Goal: Task Accomplishment & Management: Complete application form

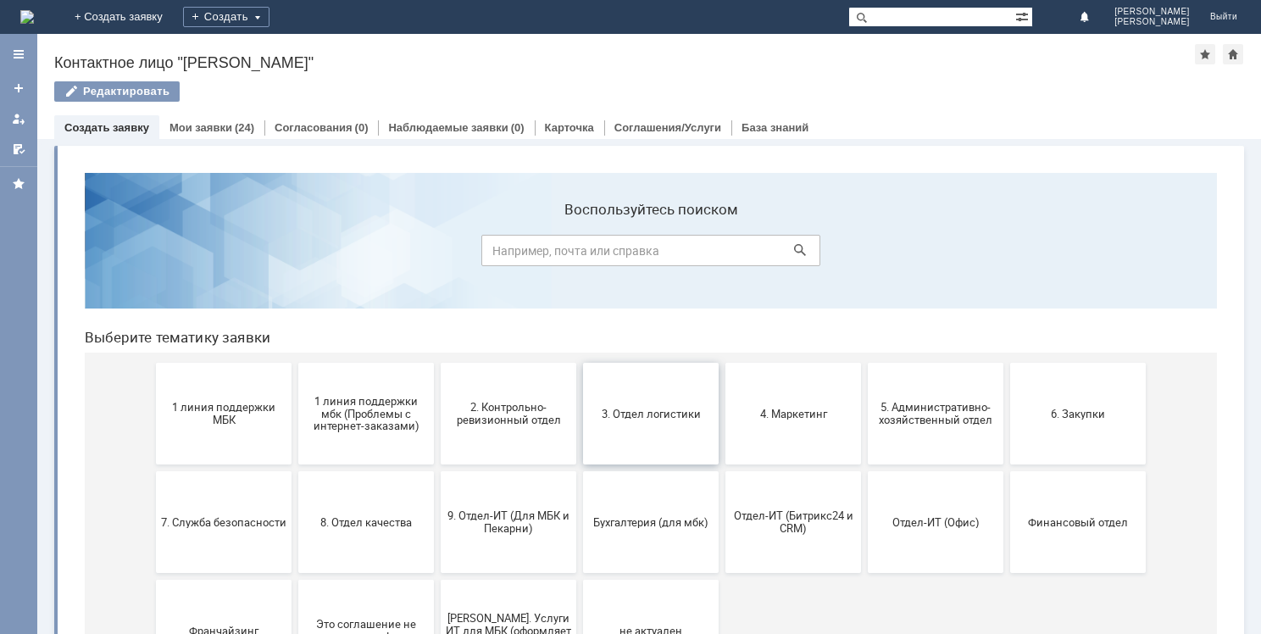
click at [650, 408] on span "3. Отдел логистики" at bounding box center [650, 413] width 125 height 13
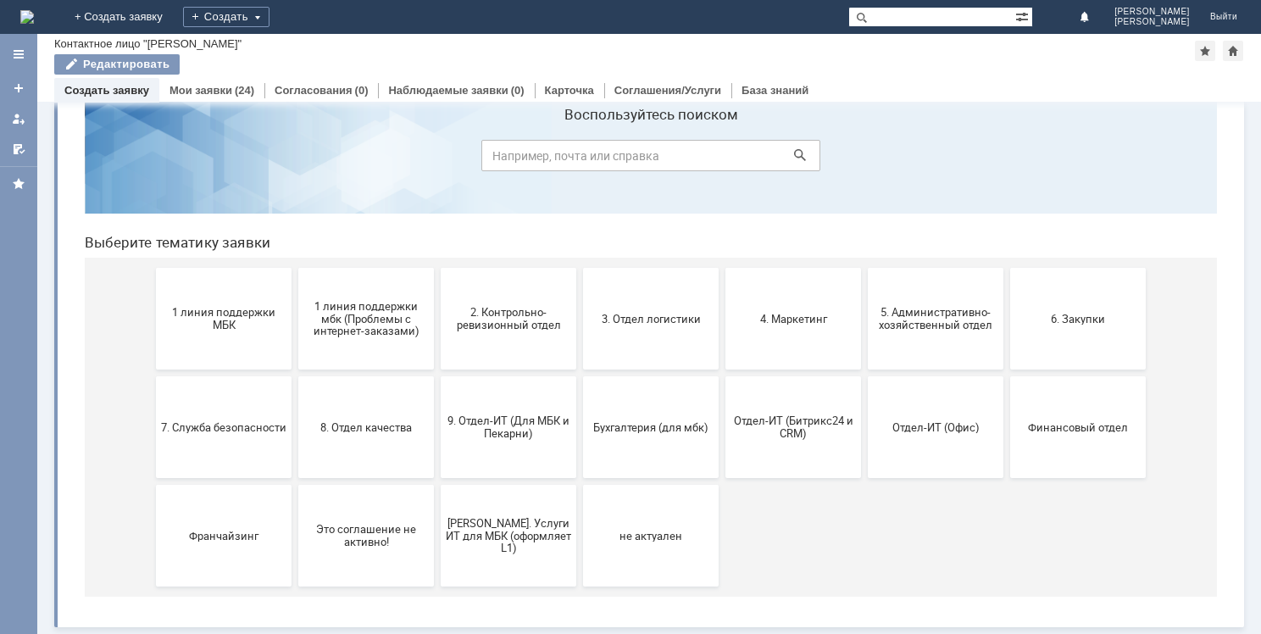
scroll to position [56, 0]
click at [780, 336] on button "4. Маркетинг" at bounding box center [793, 320] width 136 height 102
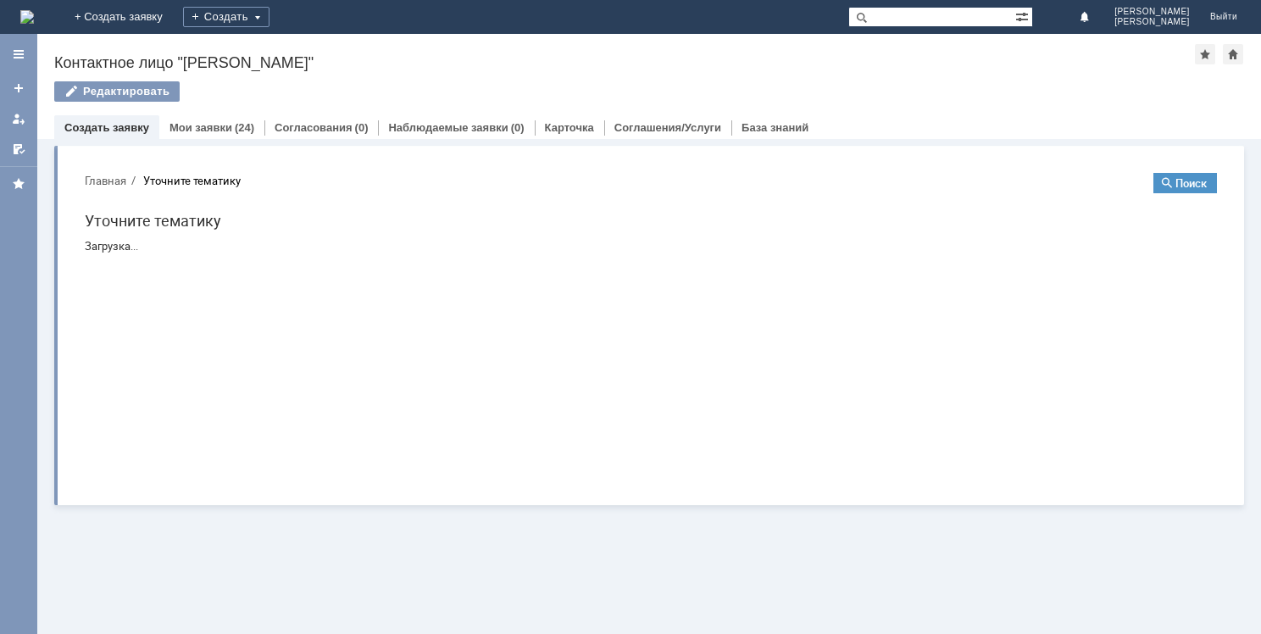
scroll to position [0, 0]
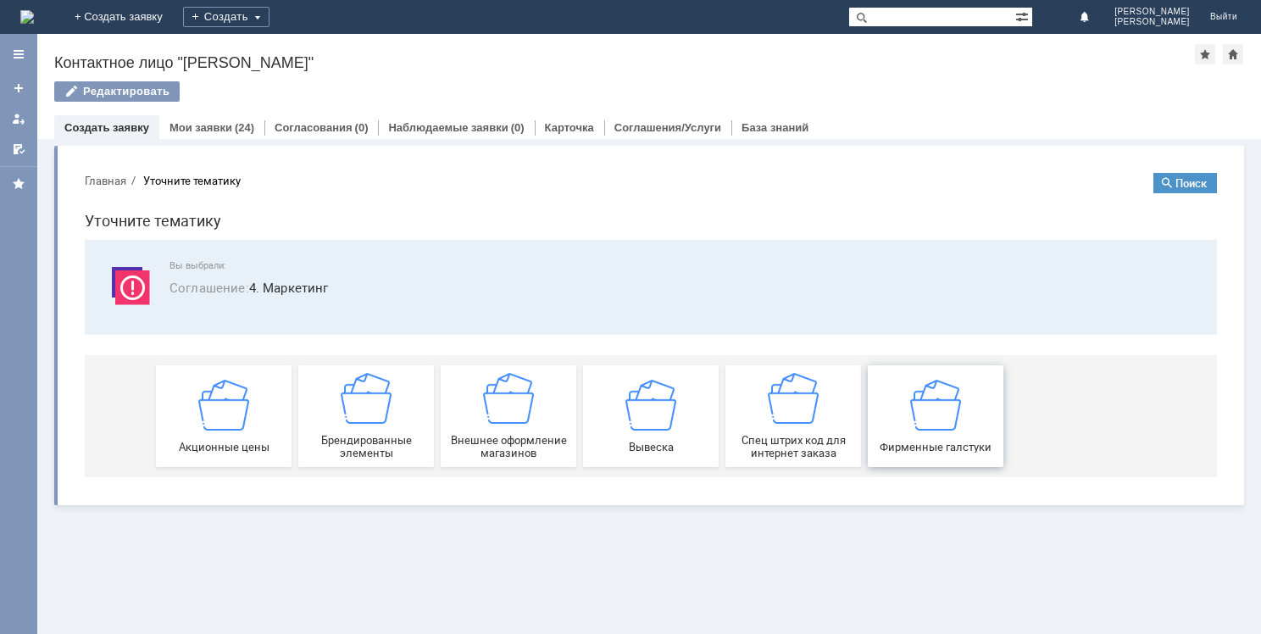
click at [919, 419] on img at bounding box center [935, 404] width 51 height 51
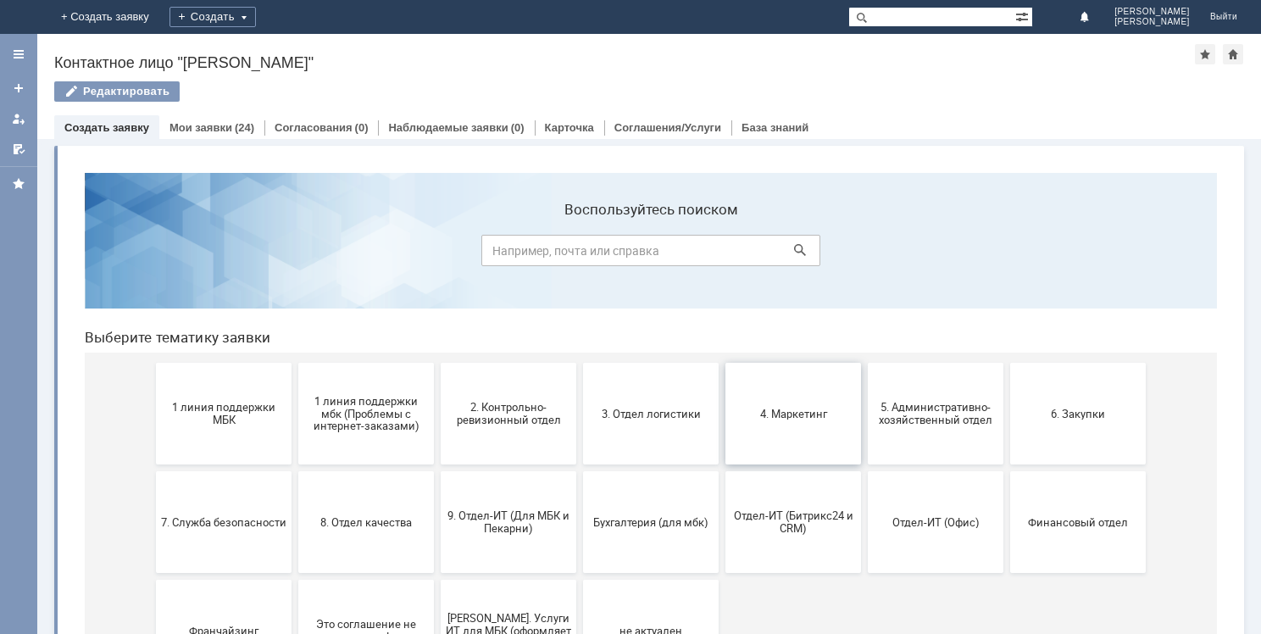
click at [786, 430] on button "4. Маркетинг" at bounding box center [793, 414] width 136 height 102
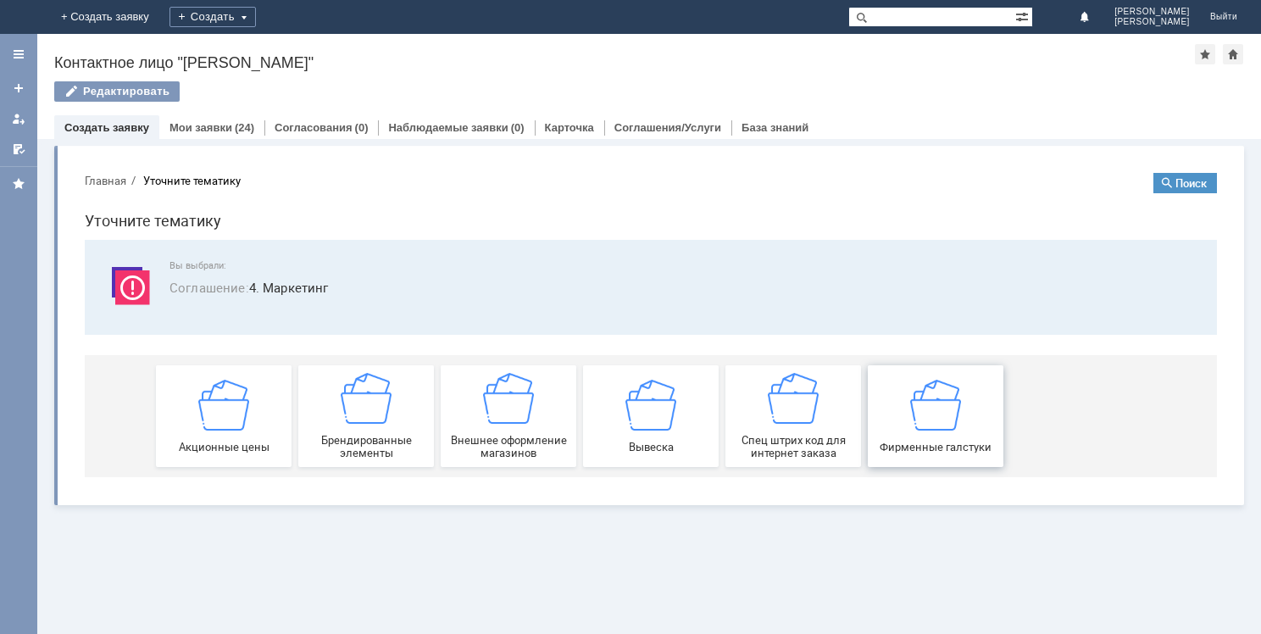
click at [947, 421] on img at bounding box center [935, 404] width 51 height 51
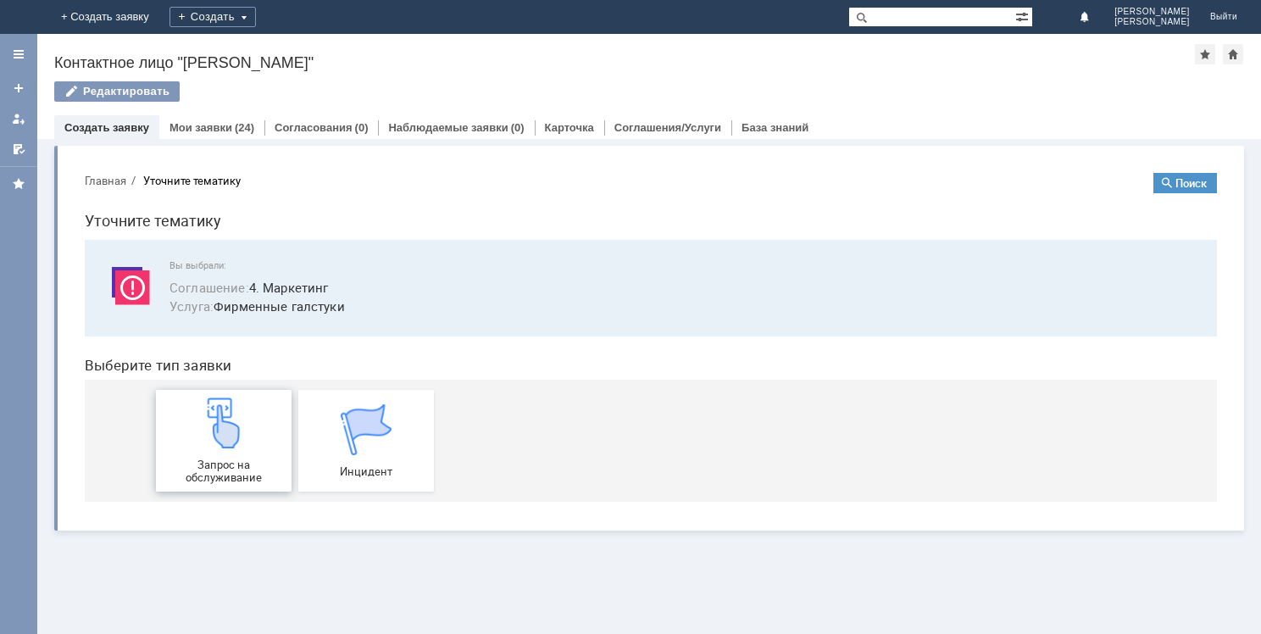
click at [219, 447] on img at bounding box center [223, 422] width 51 height 51
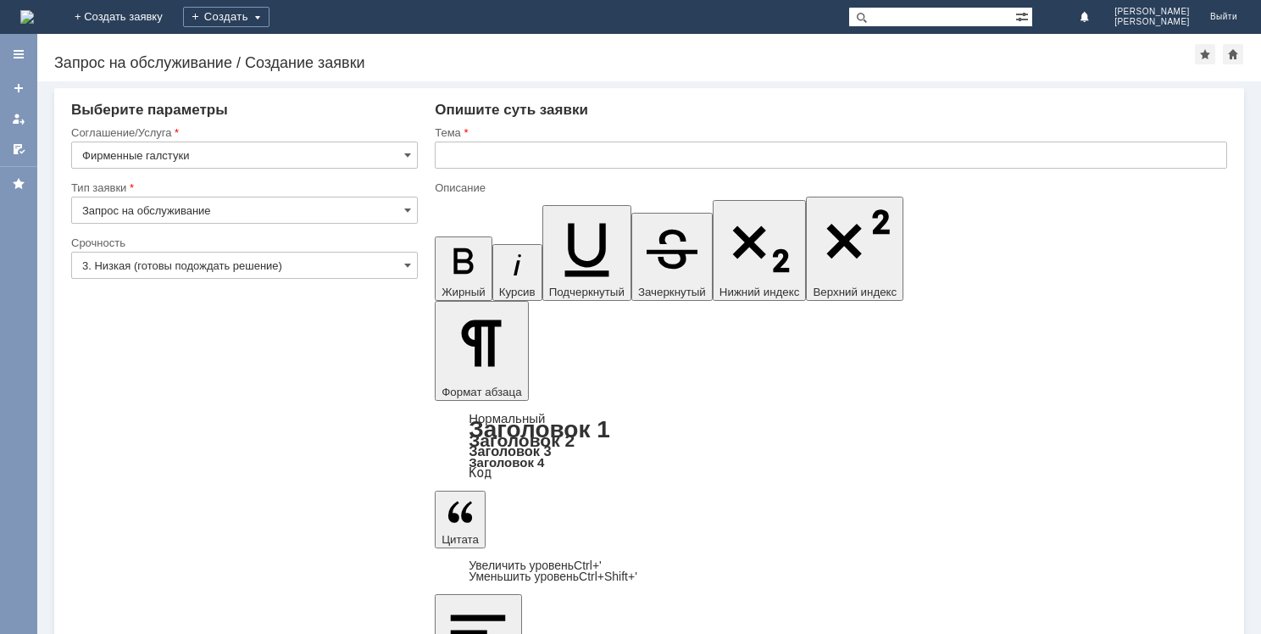
click at [254, 209] on input "Запрос на обслуживание" at bounding box center [244, 210] width 347 height 27
type input "Запрос на обслуживание"
click at [244, 260] on input "3. Низкая (готовы подождать решение)" at bounding box center [244, 265] width 347 height 27
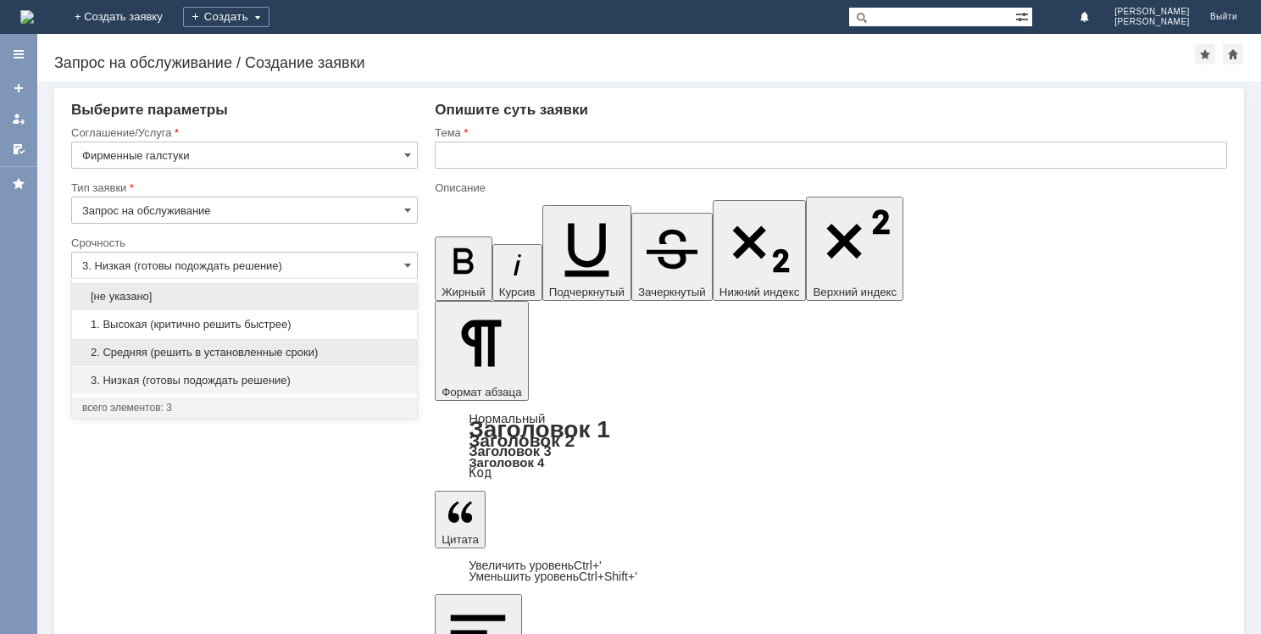
click at [247, 354] on span "2. Средняя (решить в установленные сроки)" at bounding box center [244, 353] width 325 height 14
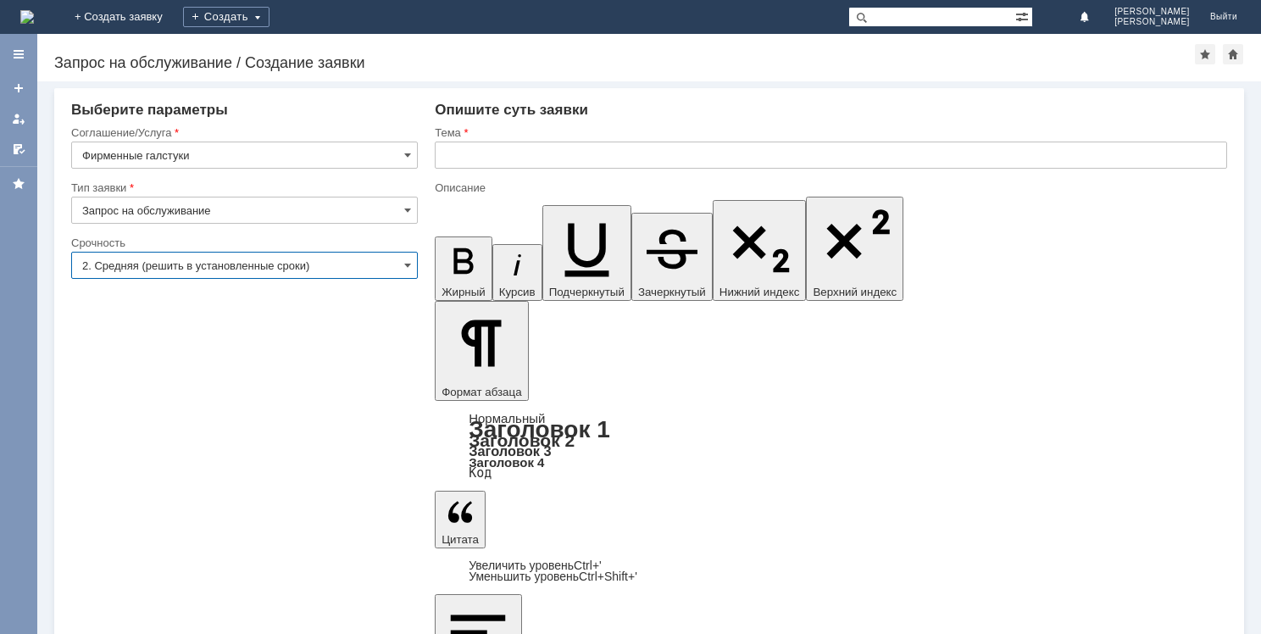
type input "2. Средняя (решить в установленные сроки)"
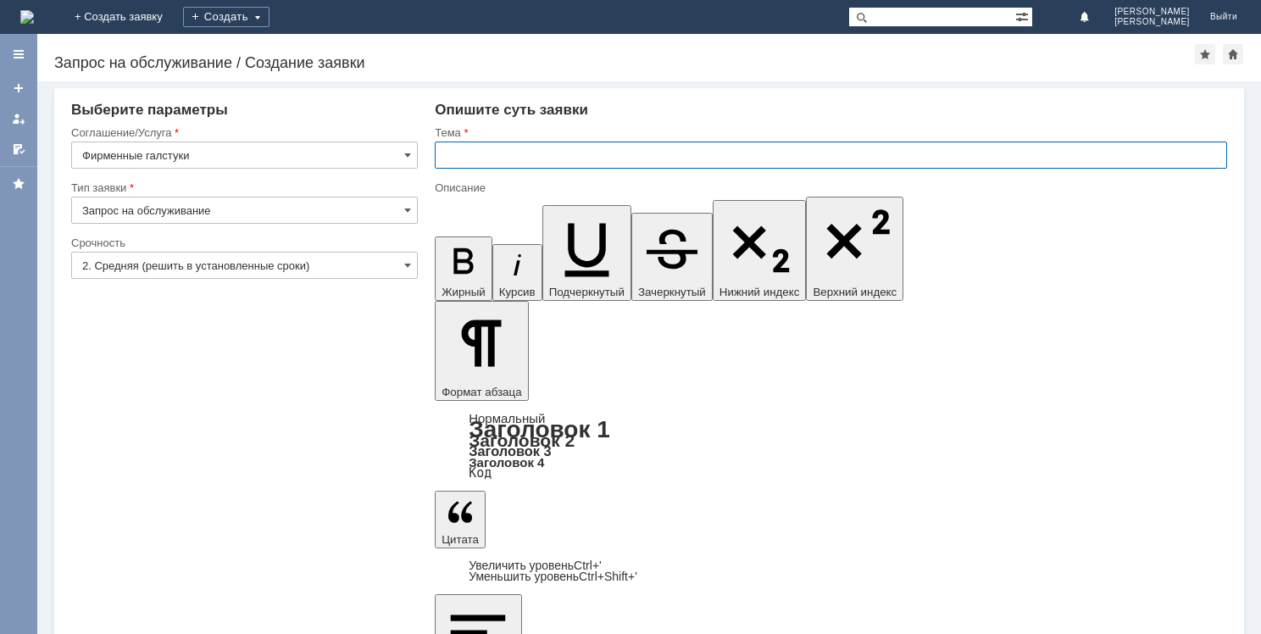
click at [444, 160] on input "text" at bounding box center [831, 155] width 792 height 27
click at [649, 149] on input "Заказ на МБК фирменного" at bounding box center [831, 155] width 792 height 27
click at [647, 156] on input "Заказ на МБК фирменного" at bounding box center [831, 155] width 792 height 27
click at [635, 155] on input "Заказ на МБК фирменного" at bounding box center [831, 155] width 792 height 27
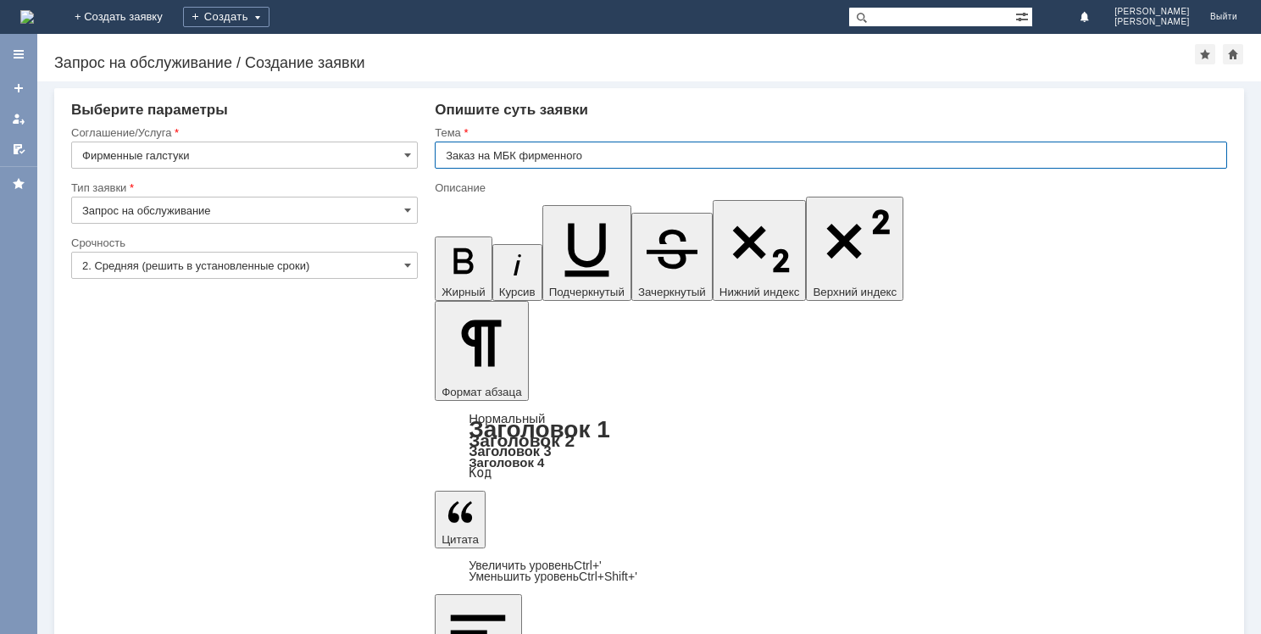
click at [625, 151] on input "Заказ на МБК фирменного" at bounding box center [831, 155] width 792 height 27
type input "Заказ на МБК фирменного шарфа"
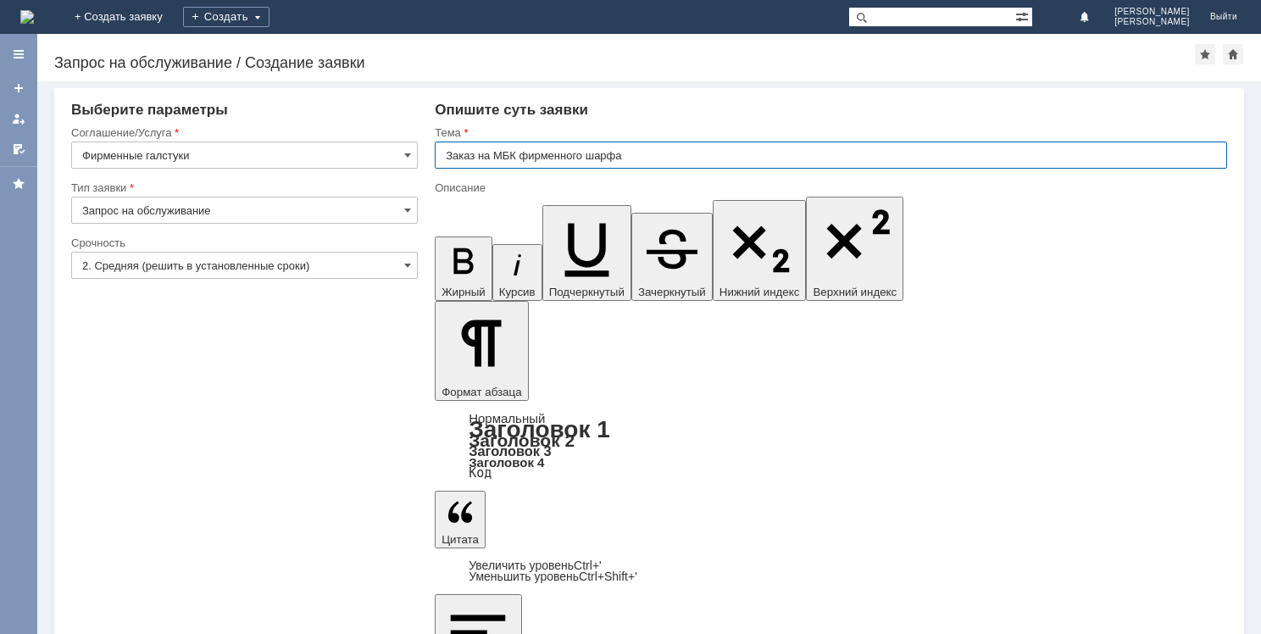
click at [627, 160] on input "Заказ на МБК фирменного шарфа" at bounding box center [831, 155] width 792 height 27
click at [647, 157] on input "Заказ на МБК фирменного шарфа" at bounding box center [831, 155] width 792 height 27
type input "Заказ на МБК фирменного галстука."
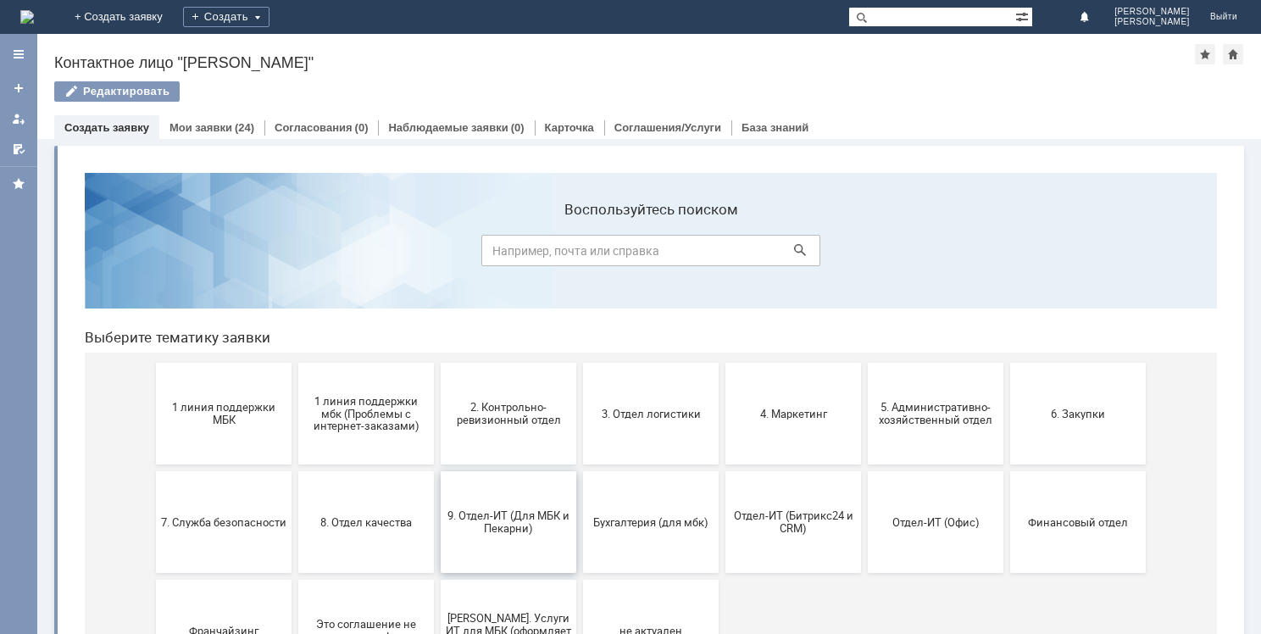
click at [537, 500] on button "9. Отдел-ИТ (Для МБК и Пекарни)" at bounding box center [509, 522] width 136 height 102
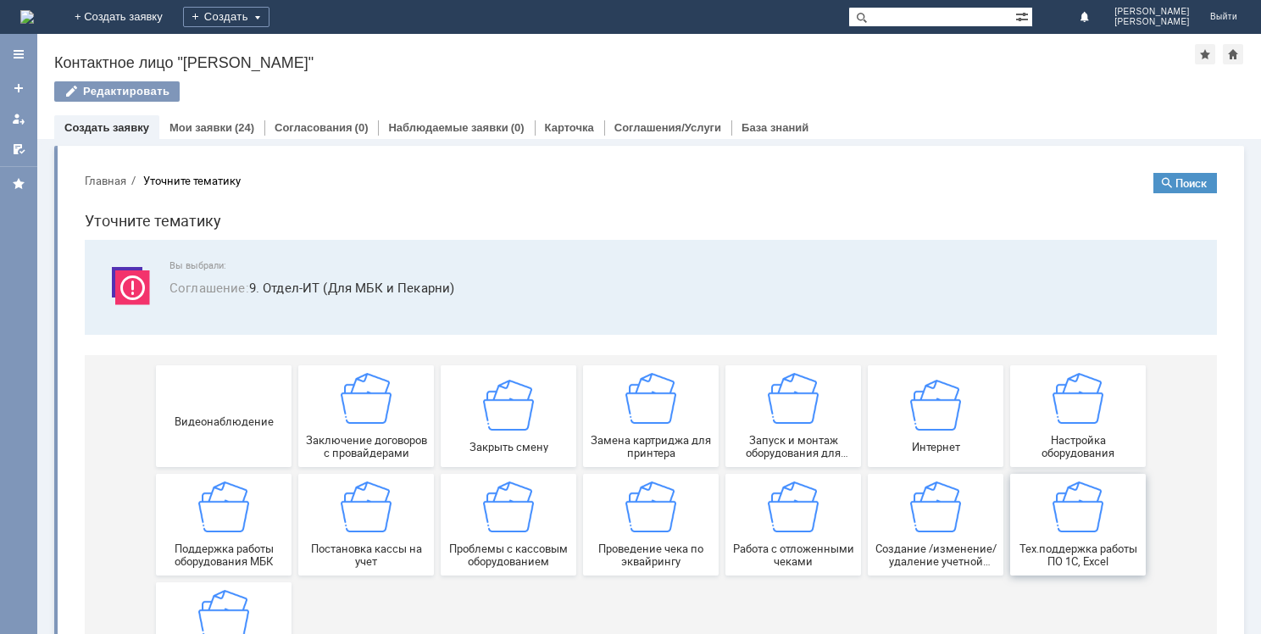
click at [1034, 508] on div "Тех.поддержка работы ПО 1С, Excel" at bounding box center [1077, 524] width 125 height 86
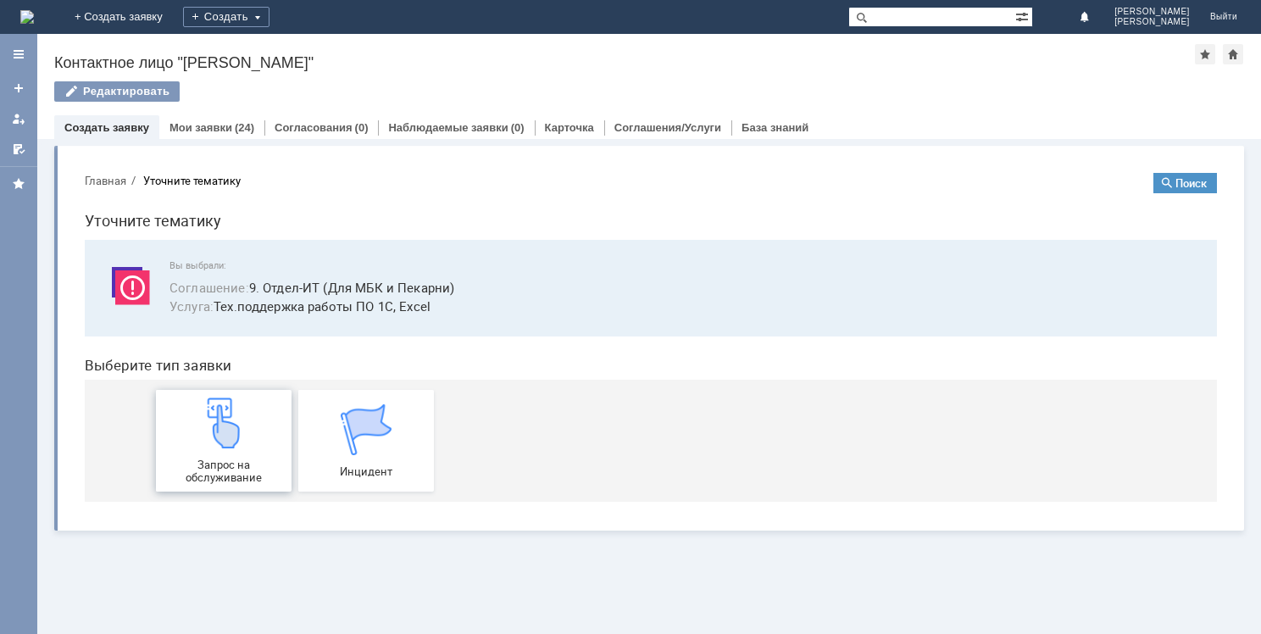
click at [197, 450] on div "Запрос на обслуживание" at bounding box center [223, 440] width 125 height 86
click at [226, 446] on img at bounding box center [223, 422] width 51 height 51
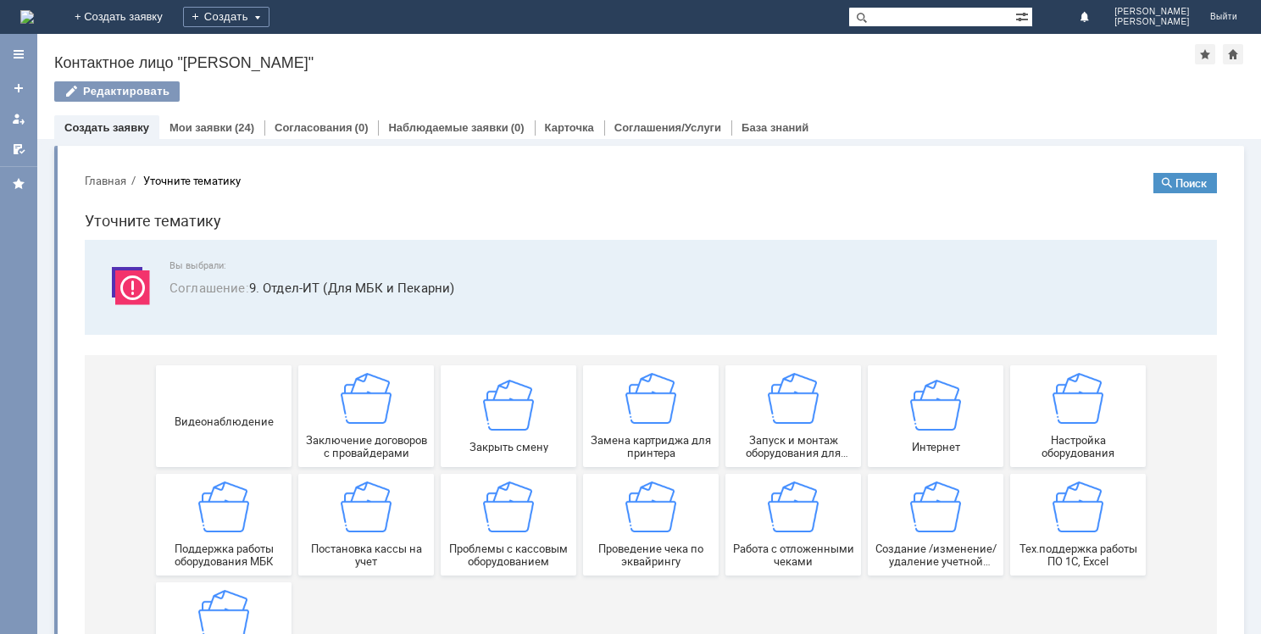
click at [1024, 508] on div "Тех.поддержка работы ПО 1С, Excel" at bounding box center [1077, 524] width 125 height 86
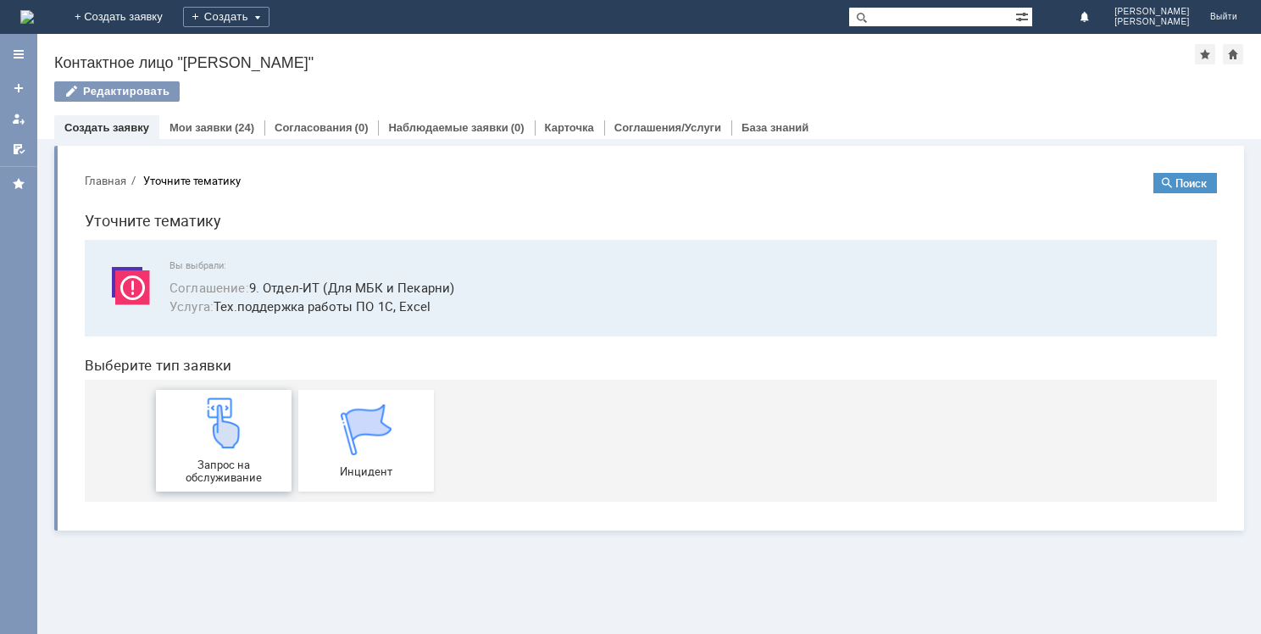
click at [226, 460] on span "Запрос на обслуживание" at bounding box center [223, 470] width 125 height 25
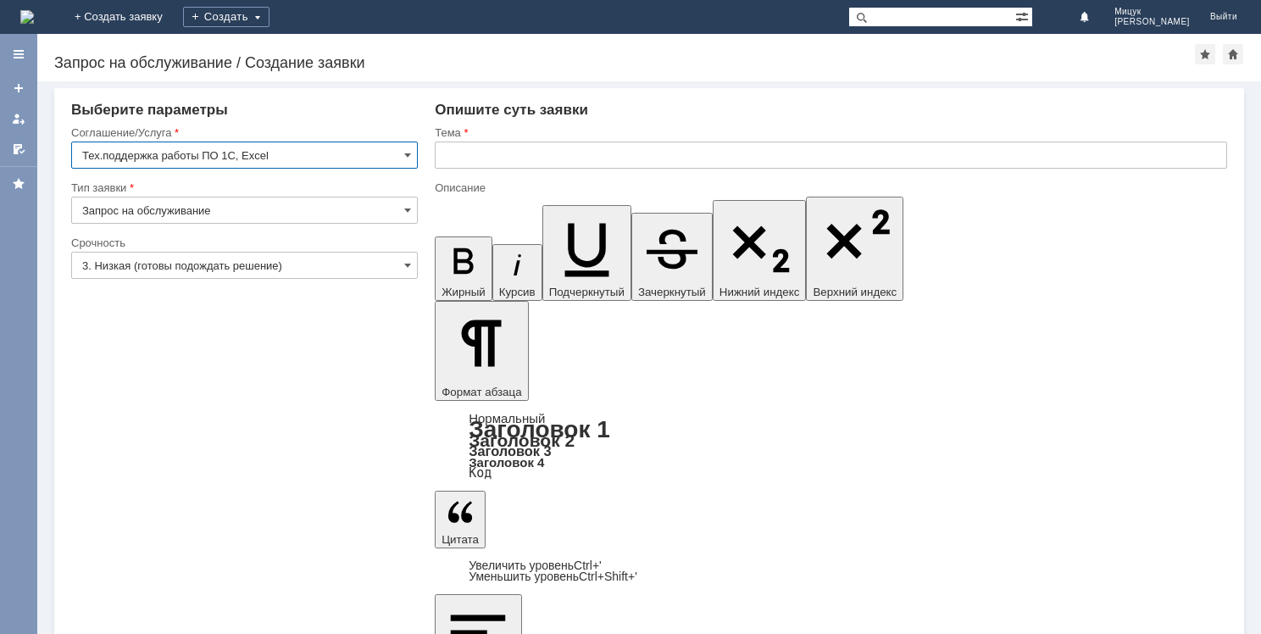
click at [495, 151] on input "text" at bounding box center [831, 155] width 792 height 27
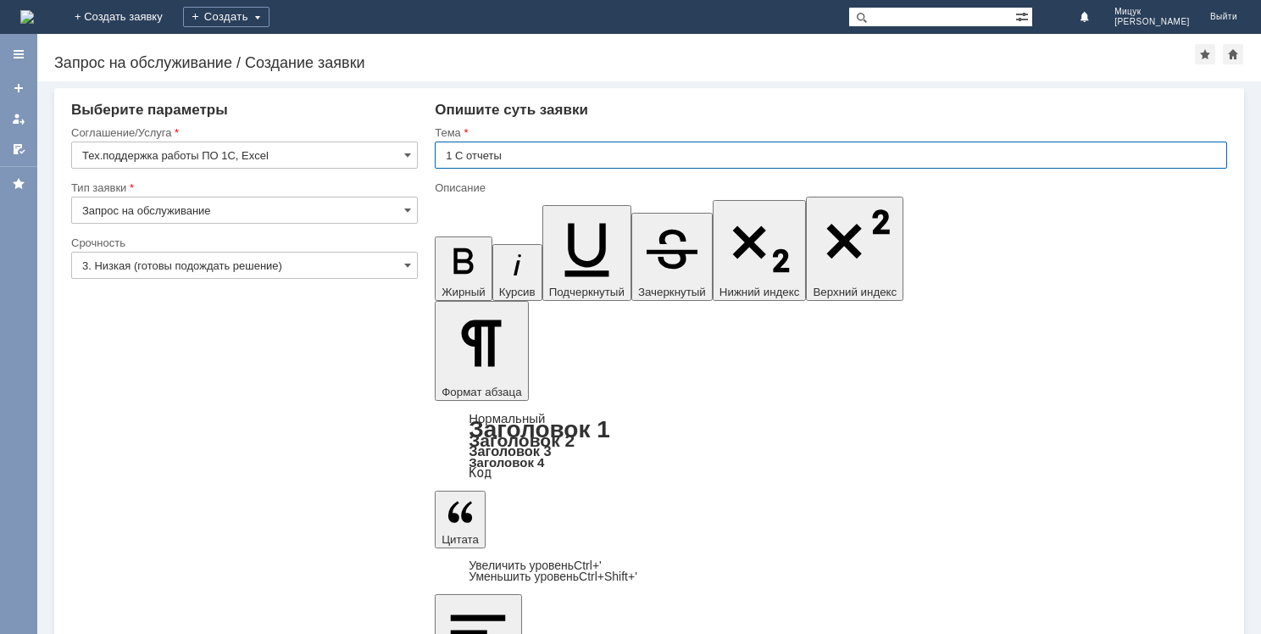
type input "1 С отчеты"
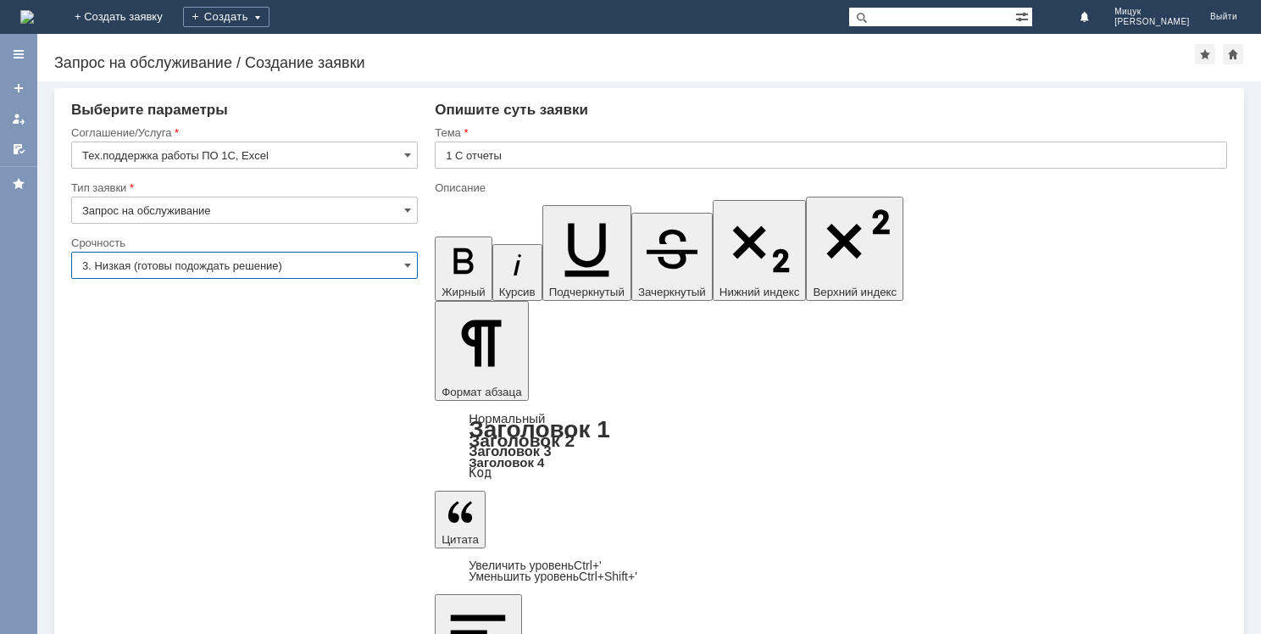
click at [229, 262] on input "3. Низкая (готовы подождать решение)" at bounding box center [244, 265] width 347 height 27
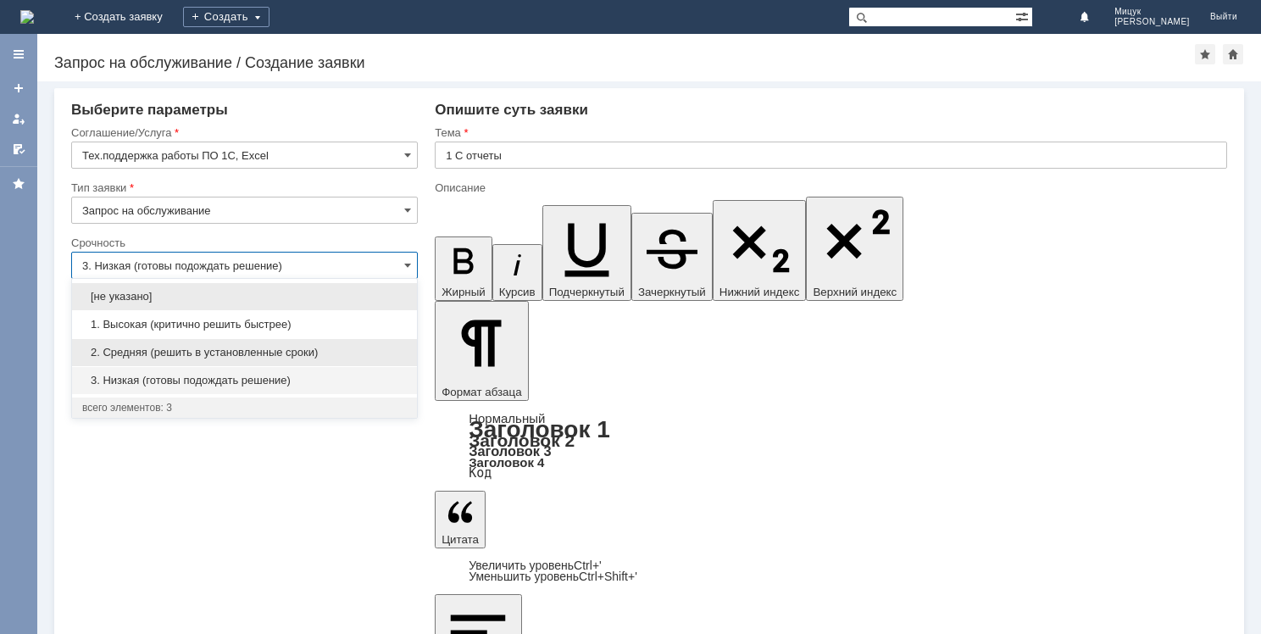
click at [219, 344] on div "2. Средняя (решить в установленные сроки)" at bounding box center [244, 352] width 345 height 27
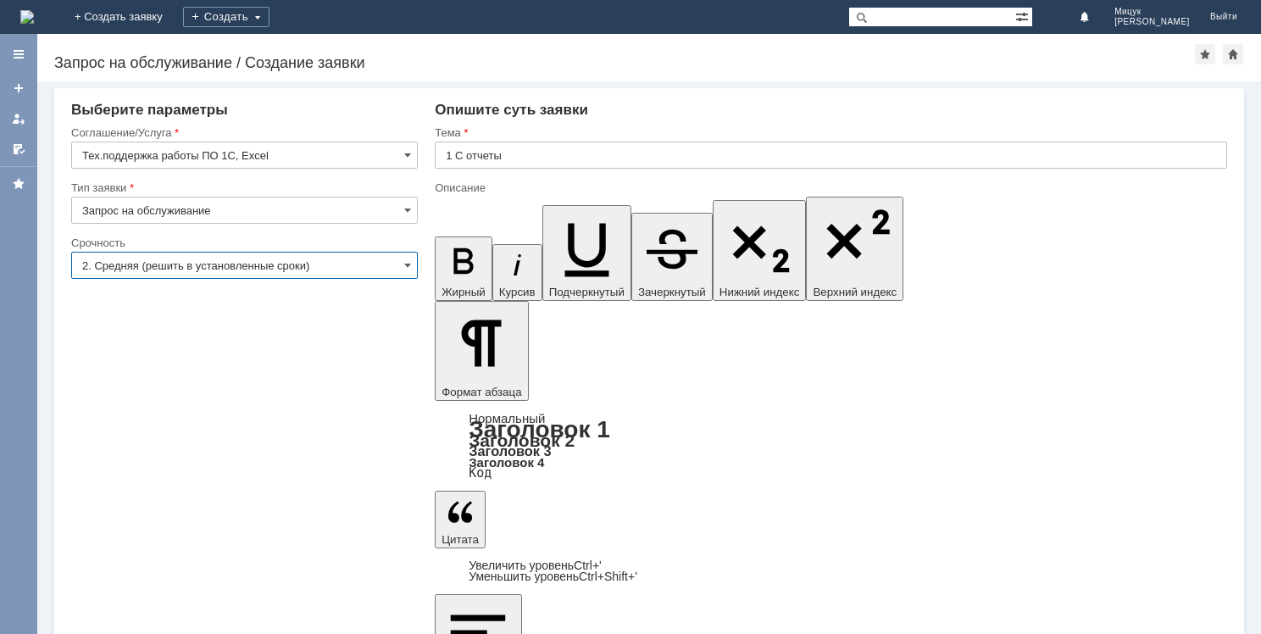
type input "2. Средняя (решить в установленные сроки)"
